Goal: Information Seeking & Learning: Learn about a topic

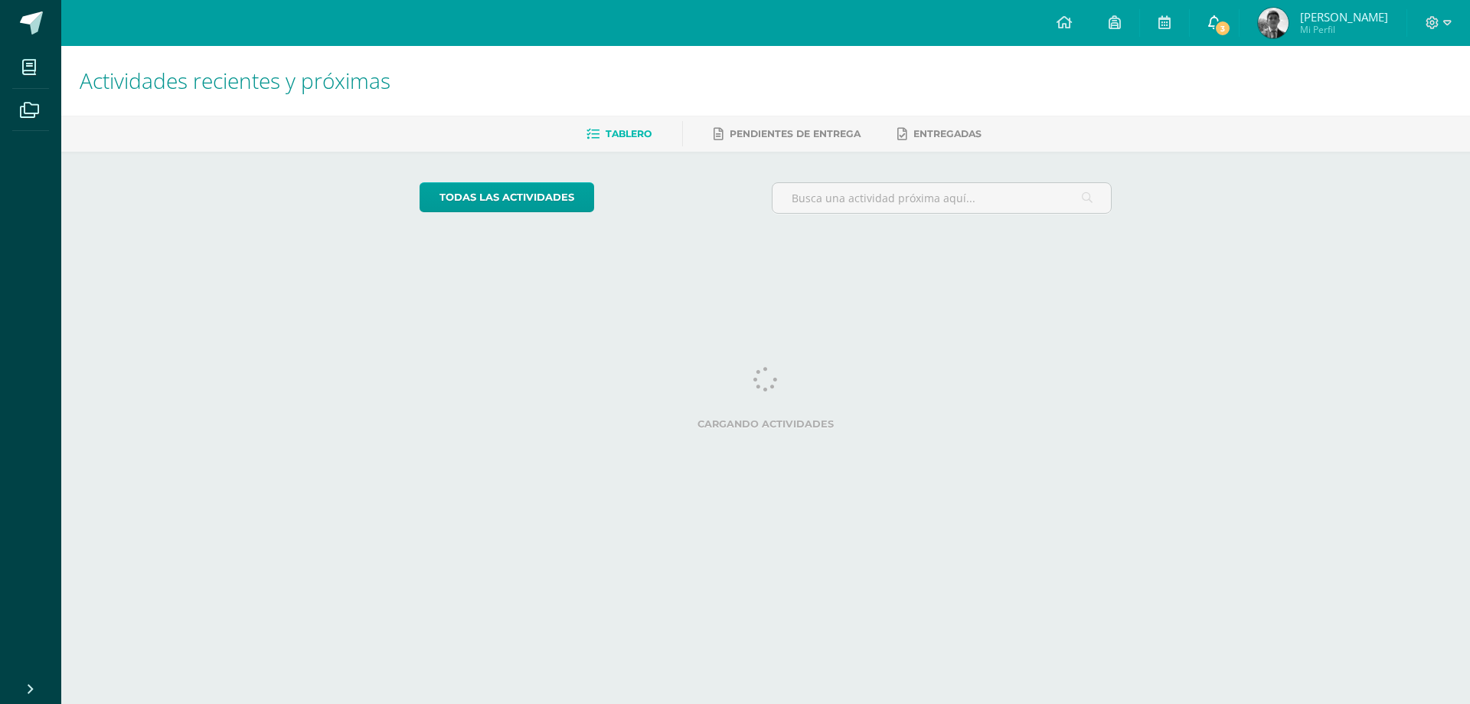
click at [1221, 22] on icon at bounding box center [1215, 22] width 12 height 14
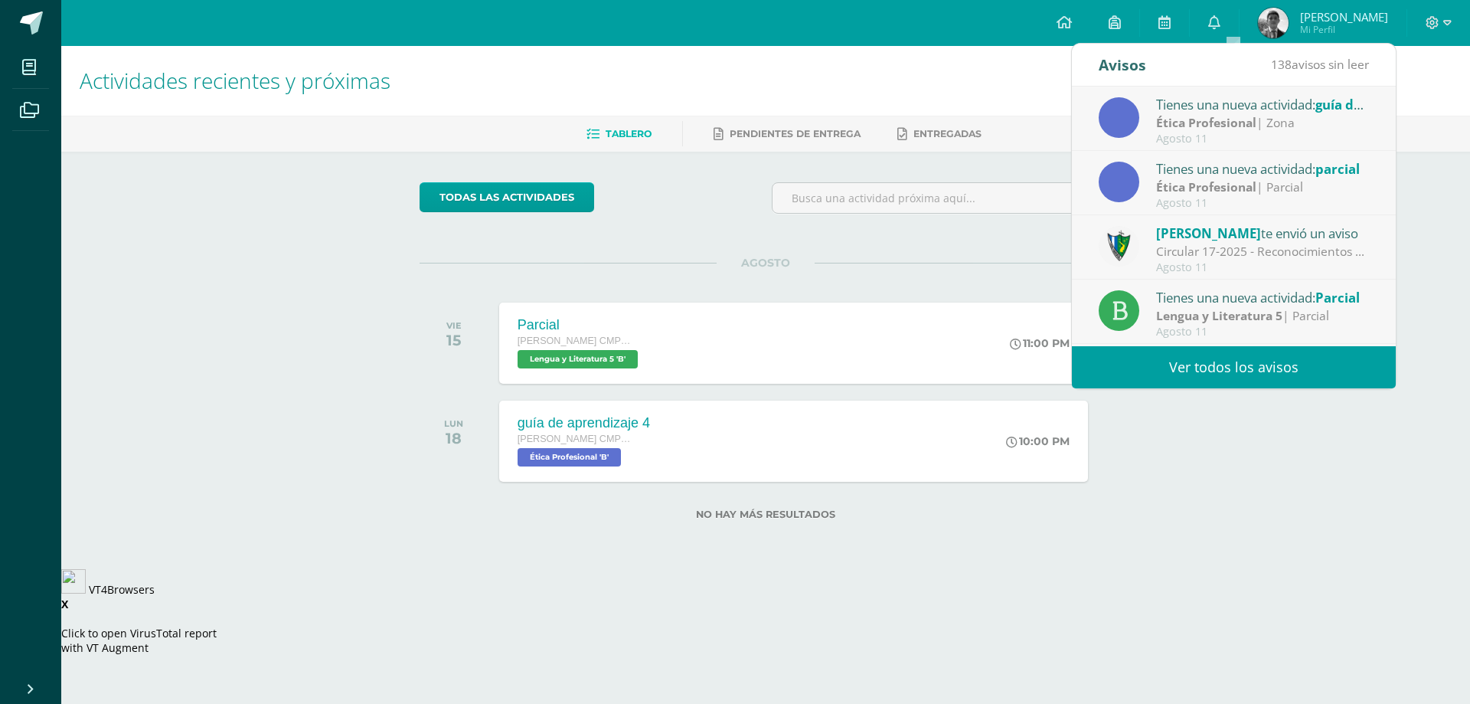
click at [1225, 377] on link "Ver todos los avisos" at bounding box center [1234, 367] width 324 height 42
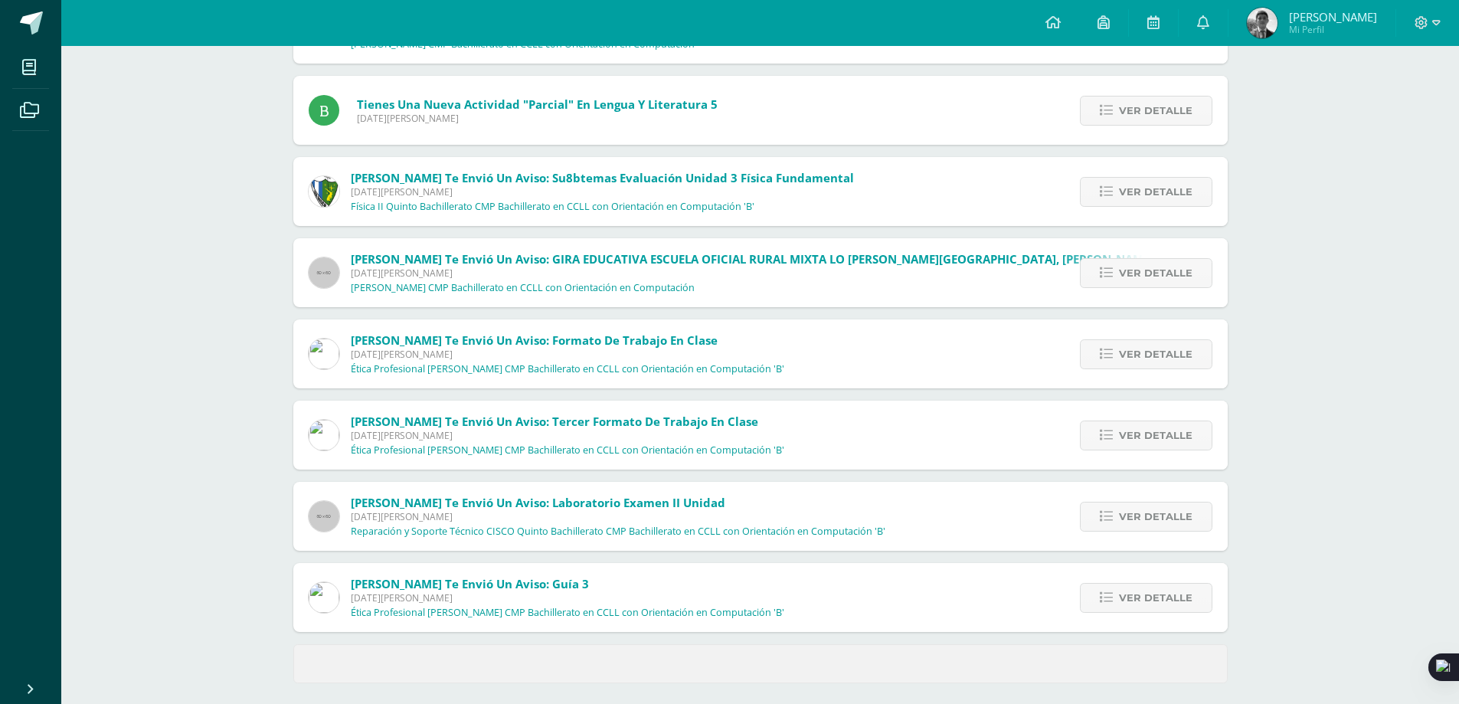
scroll to position [414, 0]
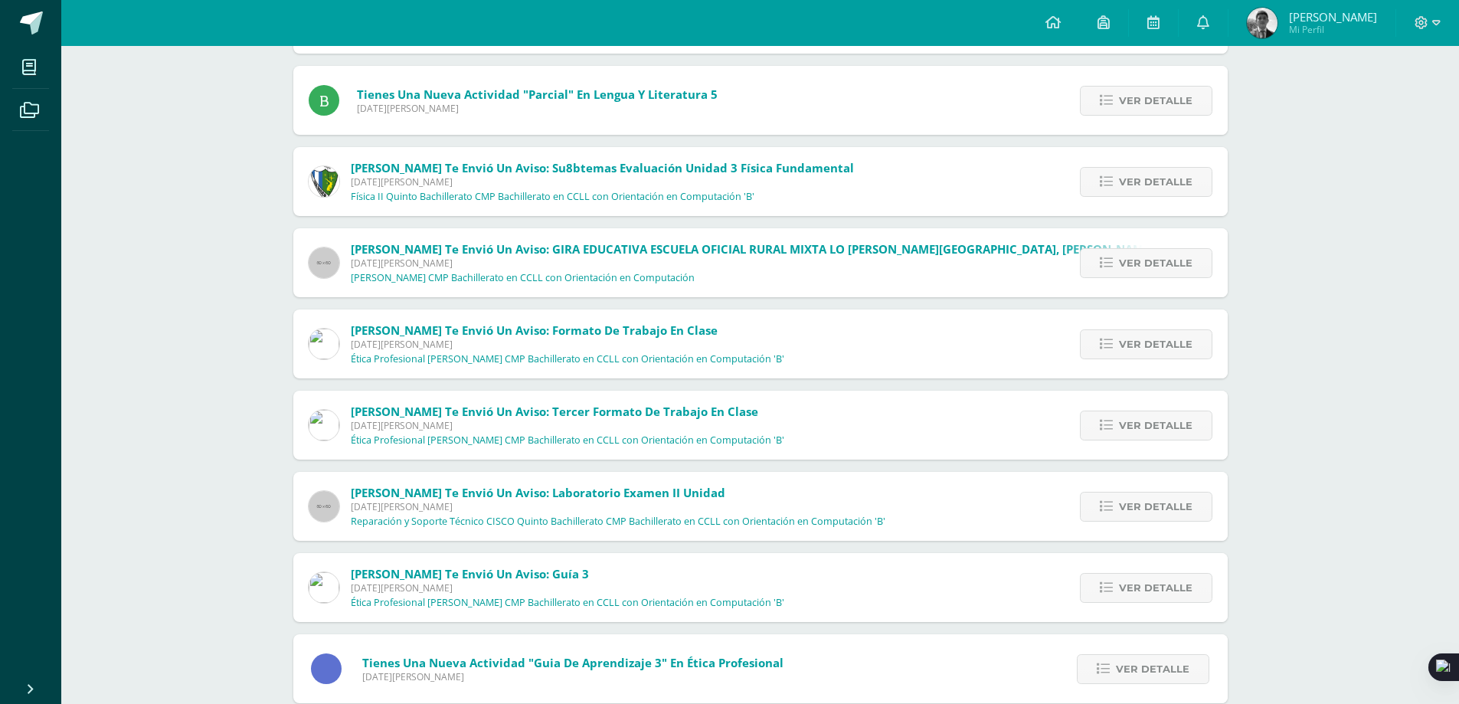
drag, startPoint x: 349, startPoint y: 246, endPoint x: 765, endPoint y: 258, distance: 416.0
click at [765, 258] on div "Judith Polanco te envió un aviso: GIRA EDUCATIVA ESCUELA OFICIAL RURAL MIXTA LO…" at bounding box center [792, 262] width 999 height 69
click at [202, 263] on div "Notificaciones Sin leer (138) Leídos Marcar todas como leídas Tienes una nueva …" at bounding box center [760, 561] width 1398 height 1859
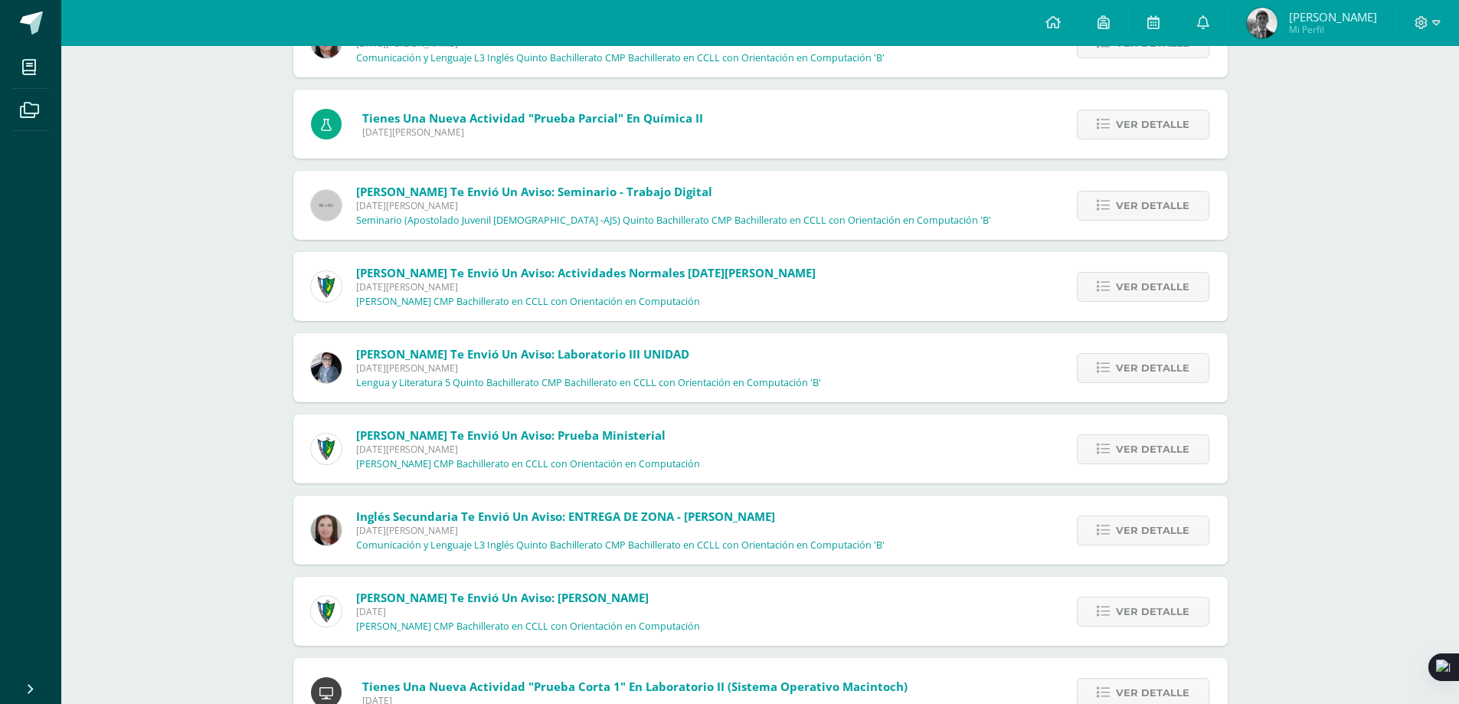
scroll to position [1201, 0]
click at [1110, 374] on icon at bounding box center [1103, 368] width 13 height 13
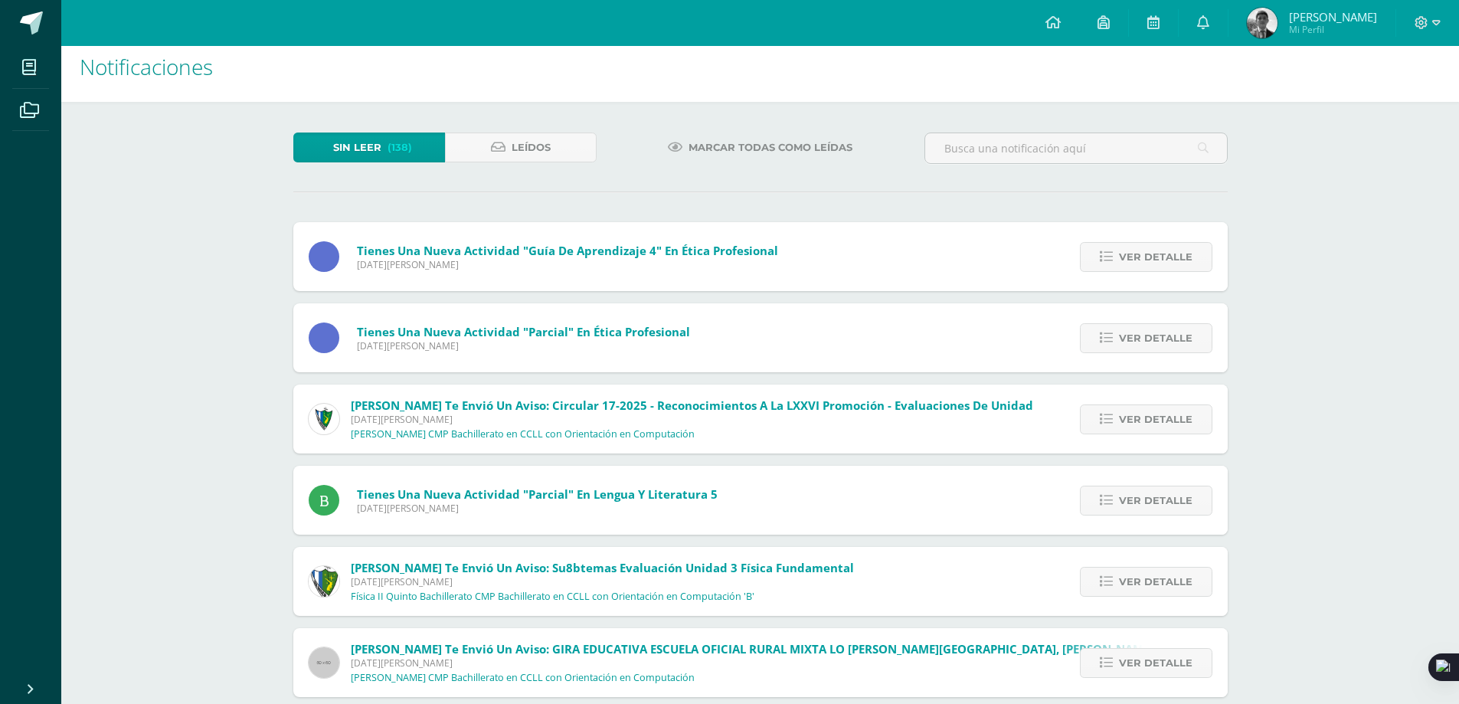
scroll to position [0, 0]
